Goal: Transaction & Acquisition: Purchase product/service

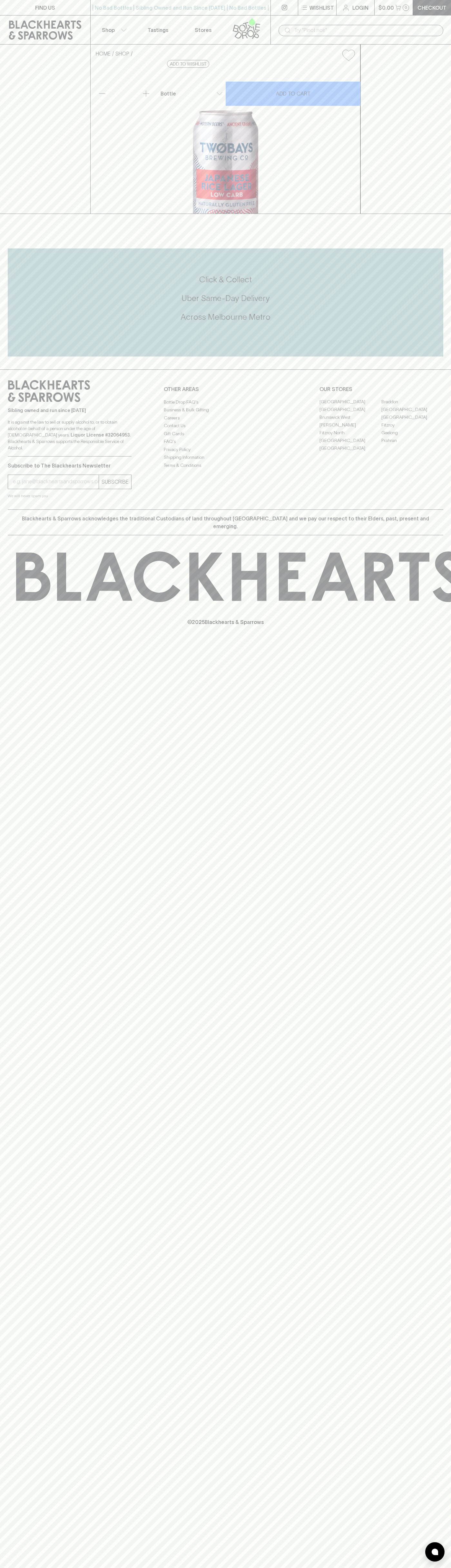
click at [331, 23] on div "​" at bounding box center [360, 30] width 181 height 29
click at [438, 1349] on div "FIND US | No Bad Bottles | Sibling Owned and Run Since 2006 | No Bad Bottles | …" at bounding box center [225, 784] width 451 height 1568
click at [275, 1567] on html "FIND US | No Bad Bottles | Sibling Owned and Run Since 2006 | No Bad Bottles | …" at bounding box center [225, 784] width 451 height 1568
click at [20, 847] on div "FIND US | No Bad Bottles | Sibling Owned and Run Since 2006 | No Bad Bottles | …" at bounding box center [225, 784] width 451 height 1568
